Goal: Information Seeking & Learning: Learn about a topic

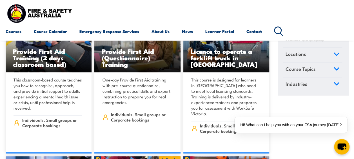
scroll to position [338, 0]
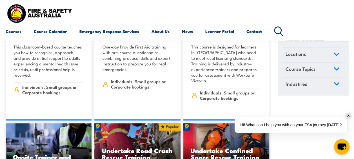
click at [350, 118] on div "✕" at bounding box center [349, 116] width 6 height 6
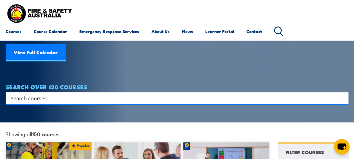
scroll to position [0, 0]
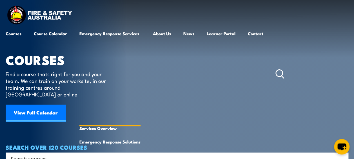
click at [107, 33] on link "Emergency Response Services" at bounding box center [110, 74] width 61 height 95
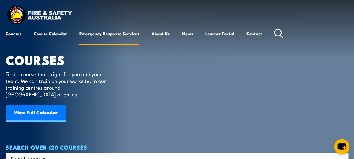
click at [115, 33] on link "Emergency Response Services" at bounding box center [110, 34] width 60 height 14
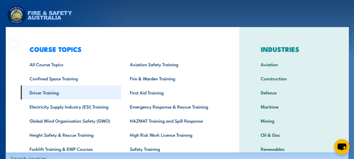
click at [75, 89] on link "Driver Training" at bounding box center [71, 92] width 100 height 14
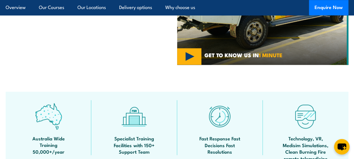
scroll to position [423, 0]
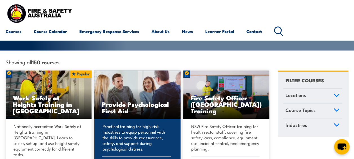
scroll to position [141, 0]
